Goal: Navigation & Orientation: Find specific page/section

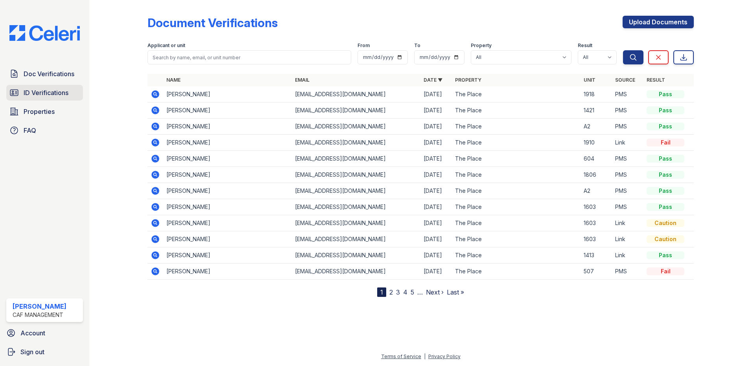
click at [47, 95] on span "ID Verifications" at bounding box center [46, 92] width 45 height 9
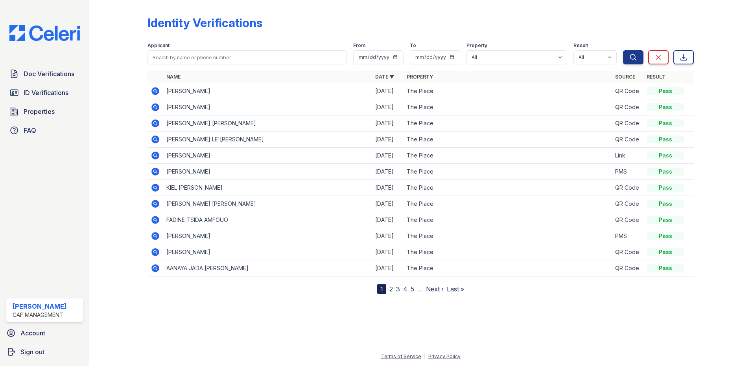
click at [47, 95] on span "ID Verifications" at bounding box center [46, 92] width 45 height 9
click at [27, 80] on link "Doc Verifications" at bounding box center [44, 74] width 77 height 16
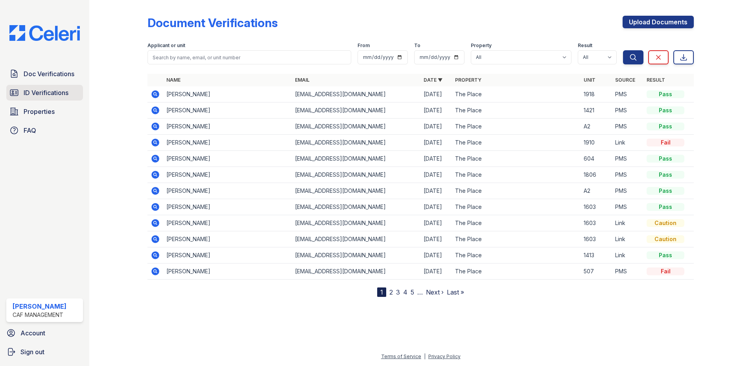
click at [42, 88] on span "ID Verifications" at bounding box center [46, 92] width 45 height 9
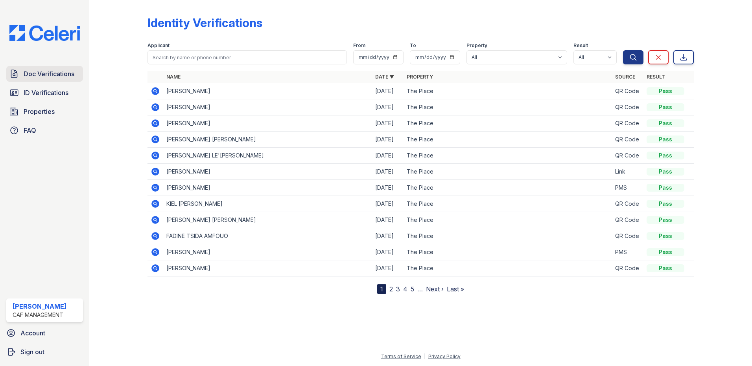
click at [66, 68] on link "Doc Verifications" at bounding box center [44, 74] width 77 height 16
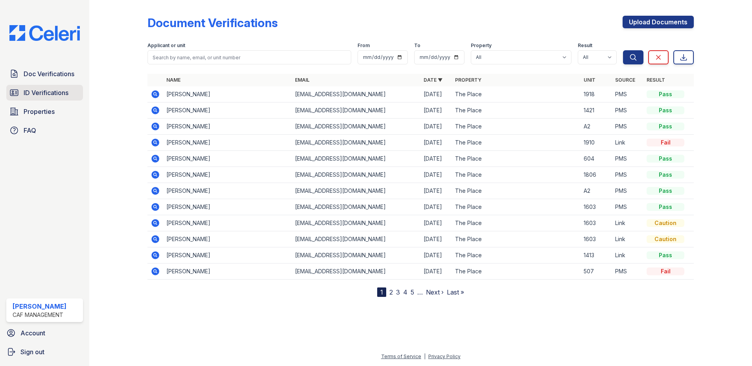
click at [64, 89] on span "ID Verifications" at bounding box center [46, 92] width 45 height 9
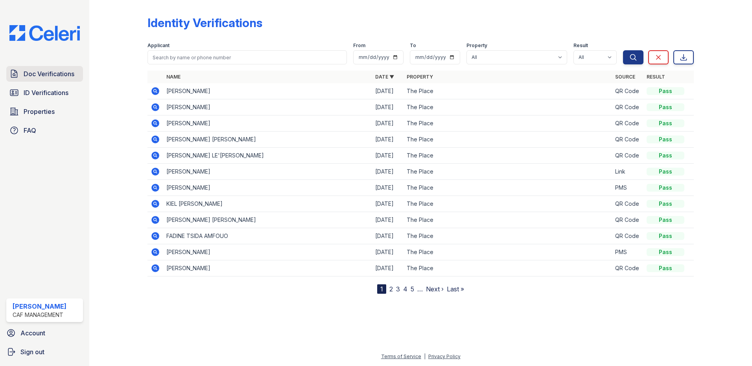
click at [59, 72] on span "Doc Verifications" at bounding box center [49, 73] width 51 height 9
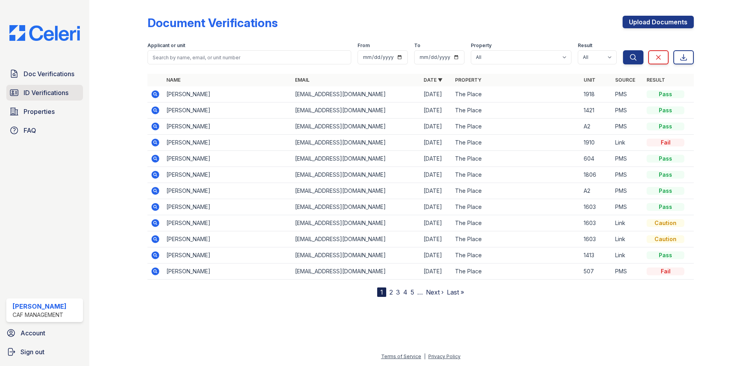
click at [68, 89] on span "ID Verifications" at bounding box center [46, 92] width 45 height 9
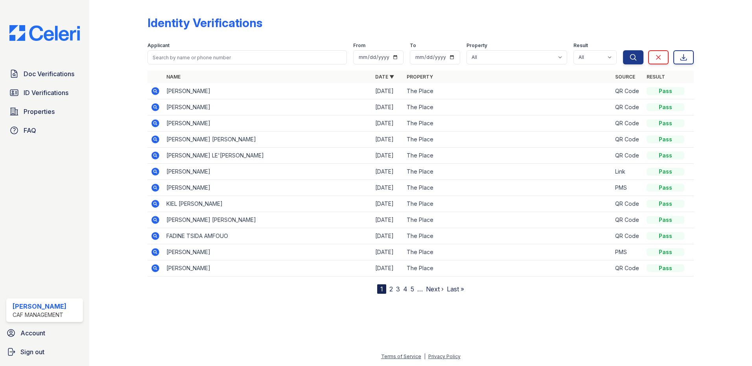
click at [68, 89] on span "ID Verifications" at bounding box center [46, 92] width 45 height 9
click at [66, 78] on span "Doc Verifications" at bounding box center [49, 73] width 51 height 9
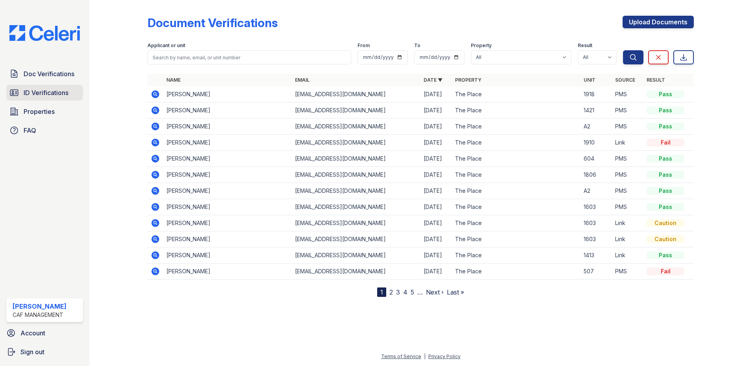
click at [57, 90] on span "ID Verifications" at bounding box center [46, 92] width 45 height 9
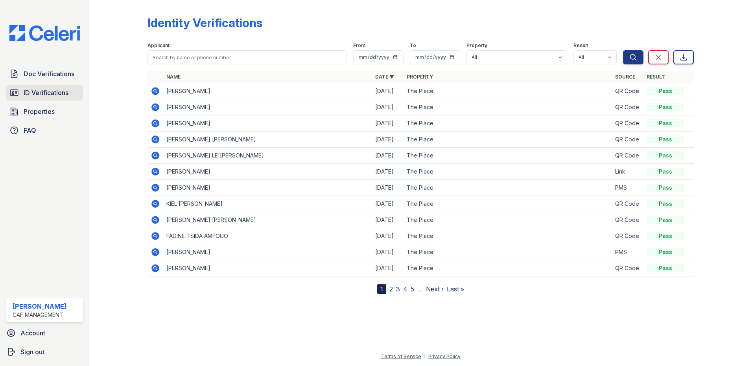
click at [55, 89] on span "ID Verifications" at bounding box center [46, 92] width 45 height 9
click at [52, 77] on span "Doc Verifications" at bounding box center [49, 73] width 51 height 9
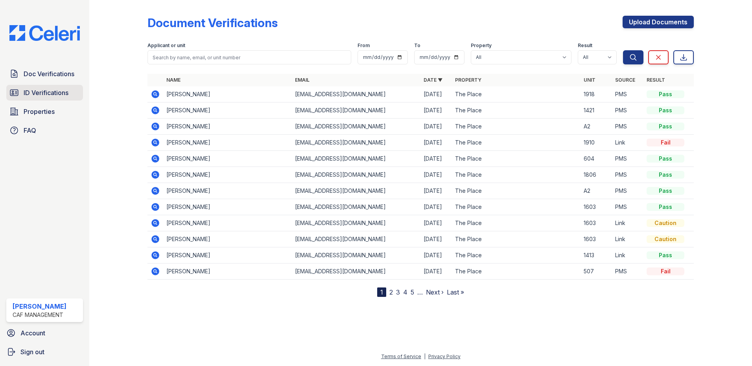
click at [67, 94] on span "ID Verifications" at bounding box center [46, 92] width 45 height 9
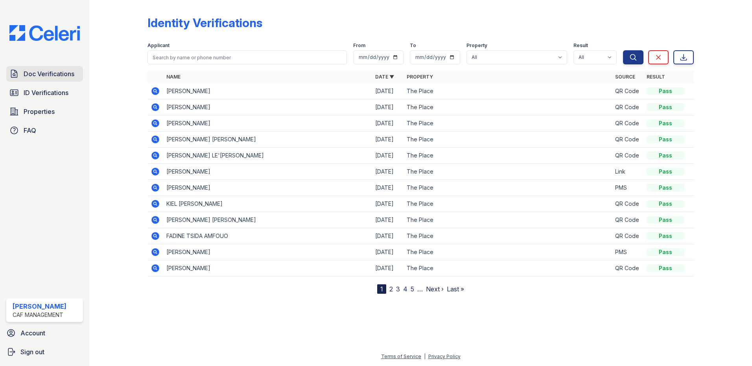
click at [44, 69] on link "Doc Verifications" at bounding box center [44, 74] width 77 height 16
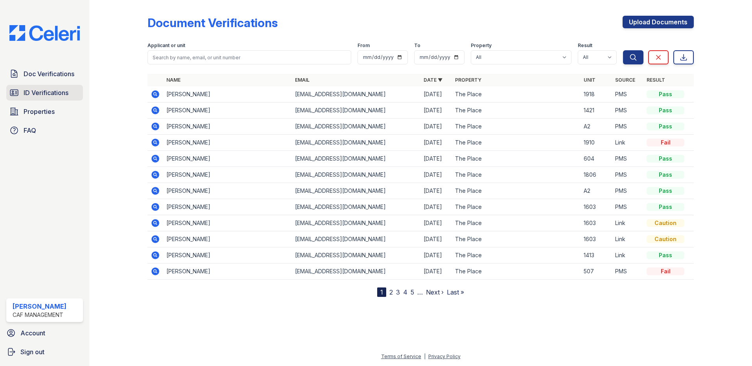
click at [54, 87] on link "ID Verifications" at bounding box center [44, 93] width 77 height 16
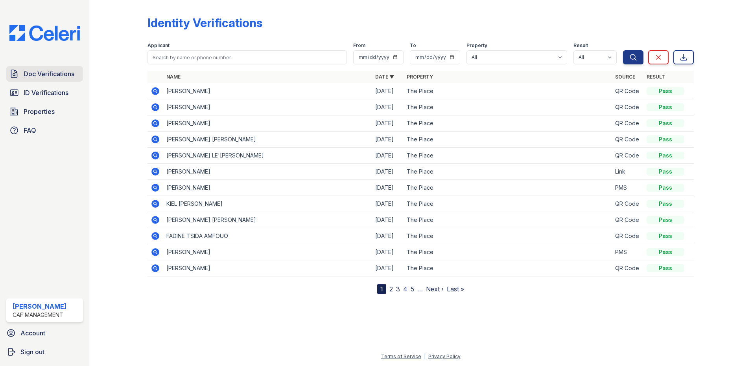
click at [42, 70] on span "Doc Verifications" at bounding box center [49, 73] width 51 height 9
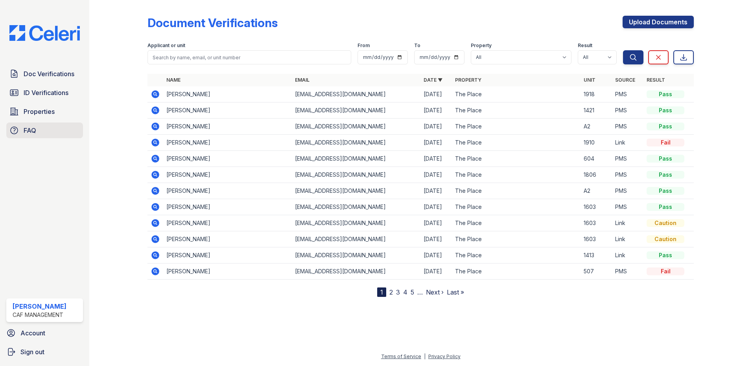
drag, startPoint x: 55, startPoint y: 123, endPoint x: 59, endPoint y: 131, distance: 8.8
click at [59, 131] on div "Doc Verifications ID Verifications Properties FAQ" at bounding box center [44, 102] width 83 height 72
drag, startPoint x: 59, startPoint y: 131, endPoint x: 57, endPoint y: 121, distance: 10.8
click at [57, 121] on div "Doc Verifications ID Verifications Properties FAQ" at bounding box center [44, 102] width 83 height 72
click at [55, 116] on link "Properties" at bounding box center [44, 112] width 77 height 16
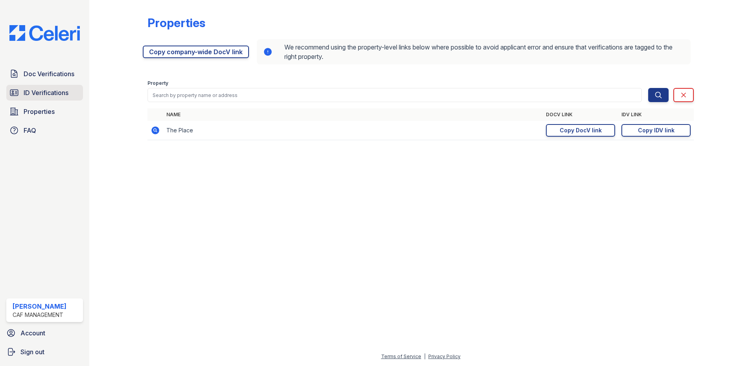
click at [47, 87] on link "ID Verifications" at bounding box center [44, 93] width 77 height 16
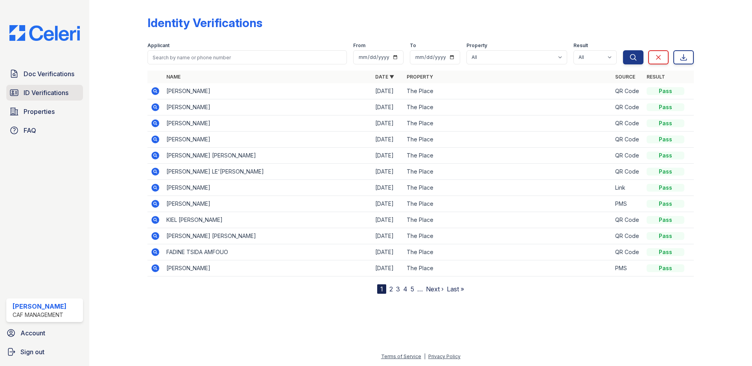
click at [48, 88] on link "ID Verifications" at bounding box center [44, 93] width 77 height 16
